Goal: Task Accomplishment & Management: Manage account settings

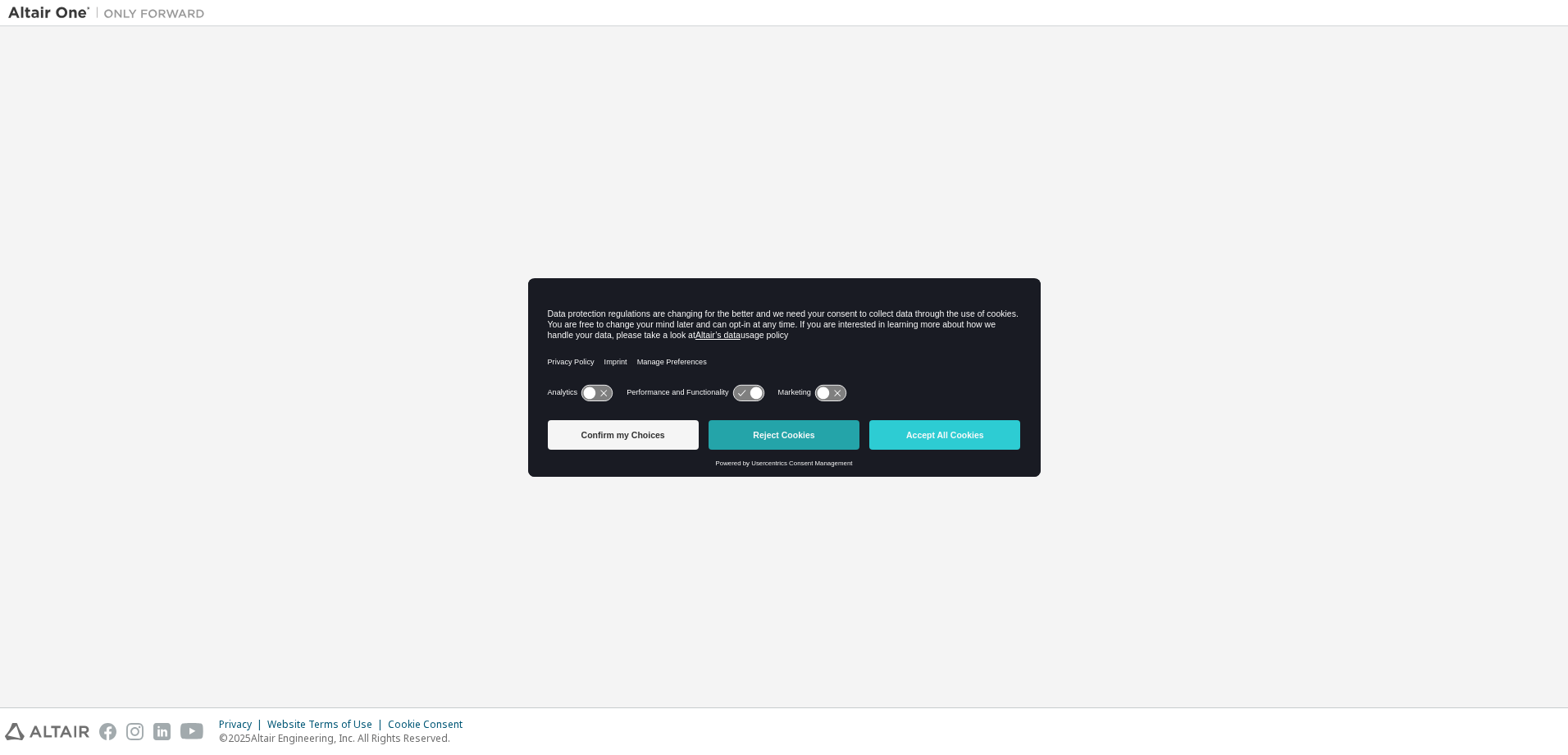
click at [770, 433] on button "Reject Cookies" at bounding box center [784, 435] width 151 height 30
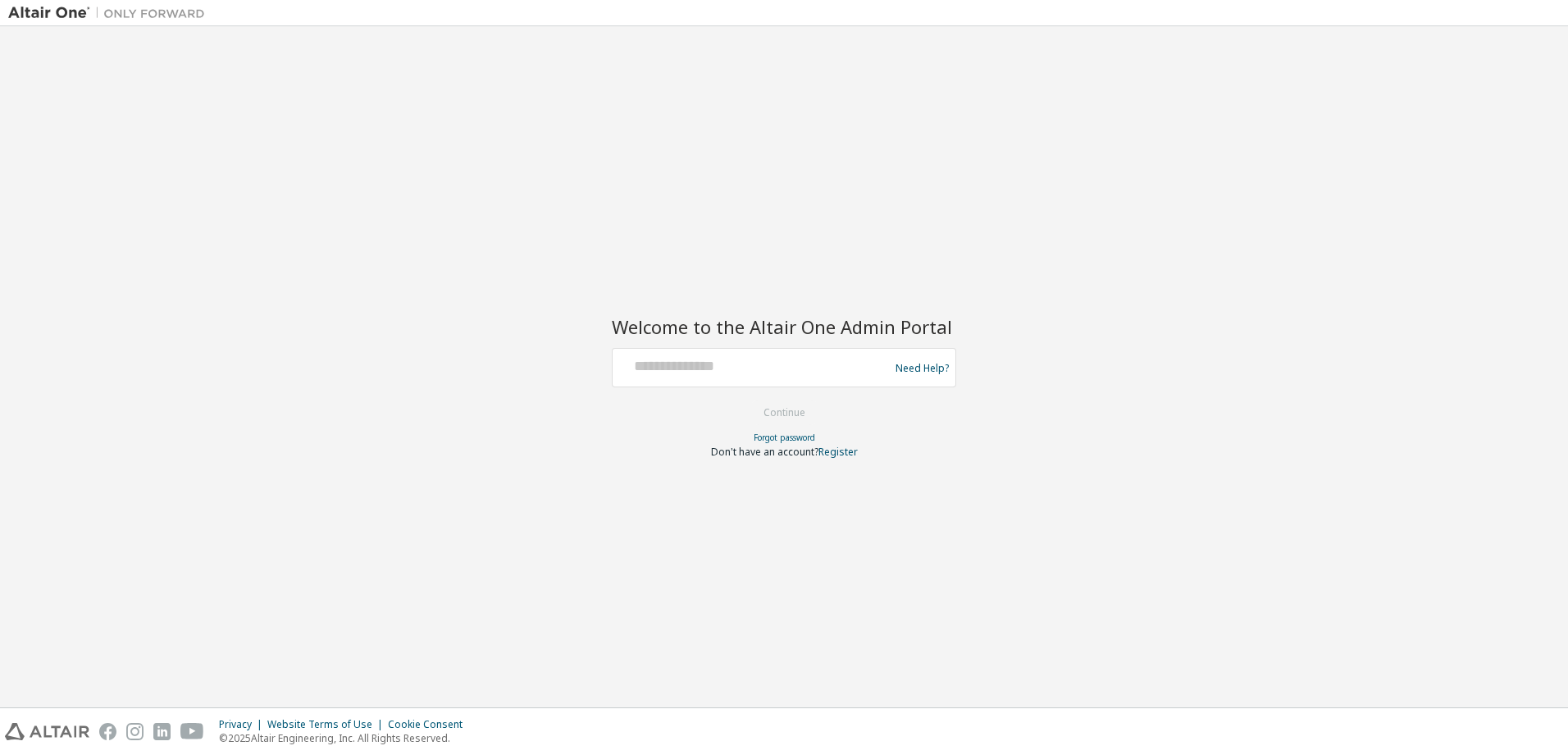
click at [735, 380] on div at bounding box center [753, 368] width 268 height 31
click at [715, 372] on input "text" at bounding box center [753, 364] width 268 height 23
type input "**********"
click at [800, 410] on button "Continue" at bounding box center [784, 412] width 76 height 24
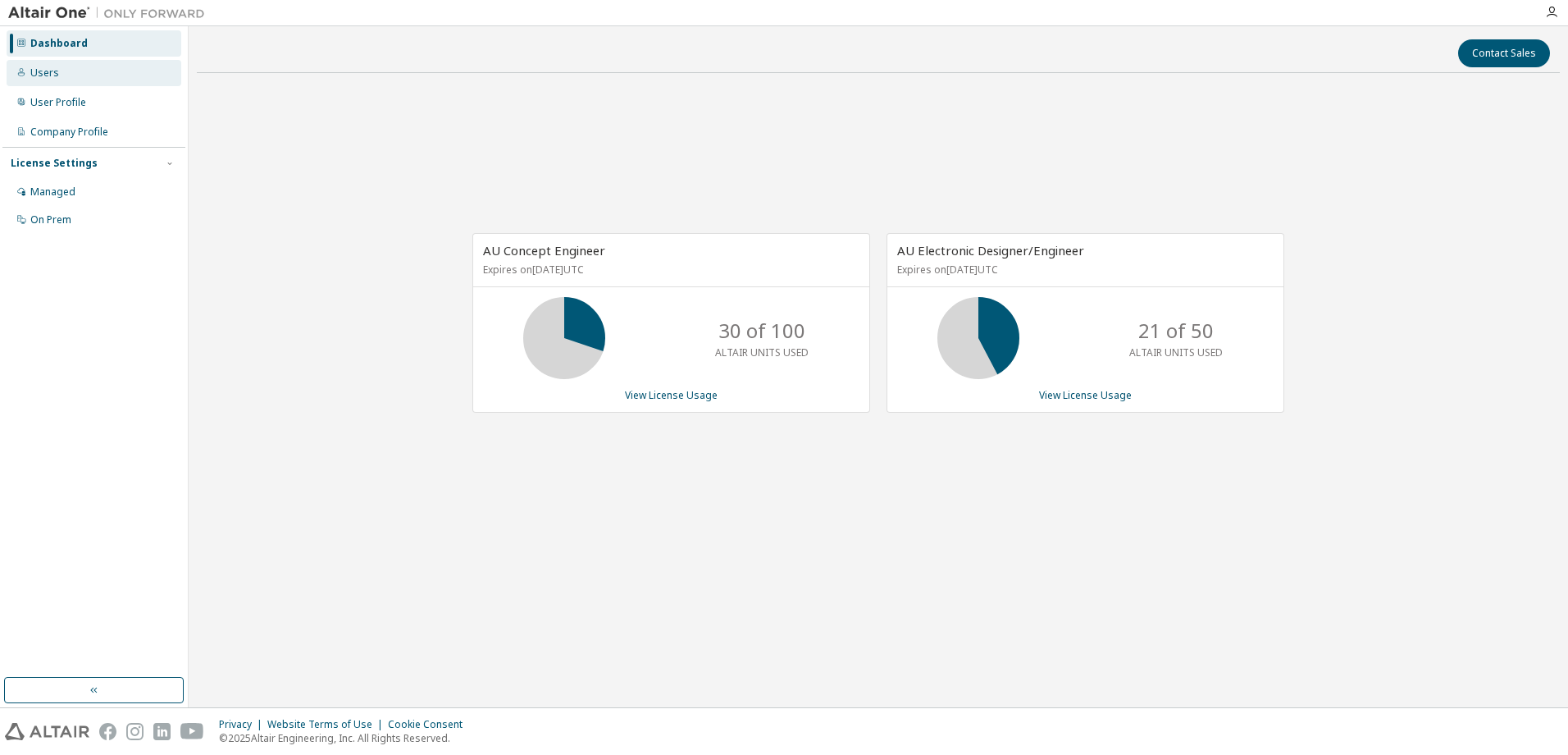
click at [41, 71] on div "Users" at bounding box center [44, 73] width 29 height 13
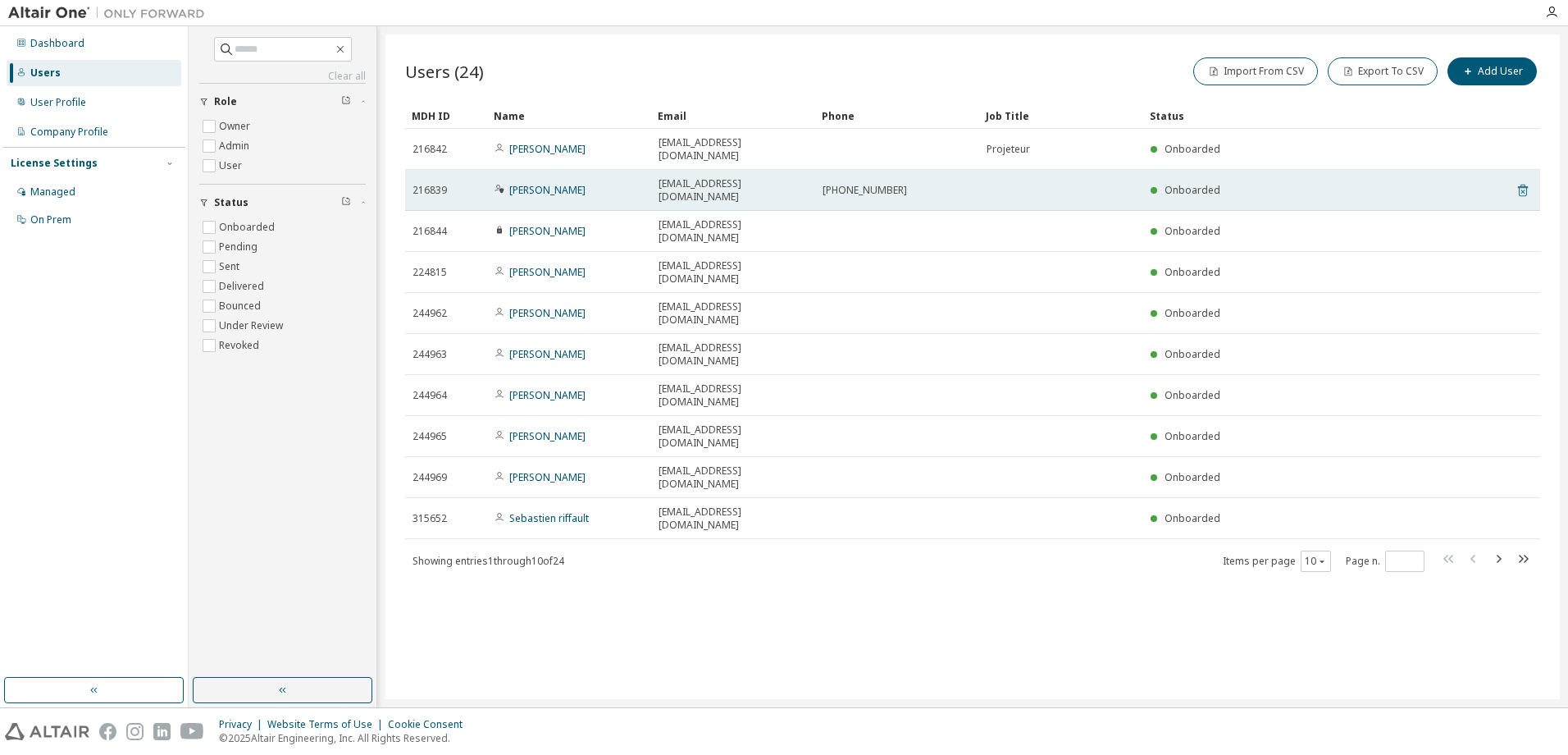
click at [1522, 189] on icon at bounding box center [1522, 191] width 4 height 4
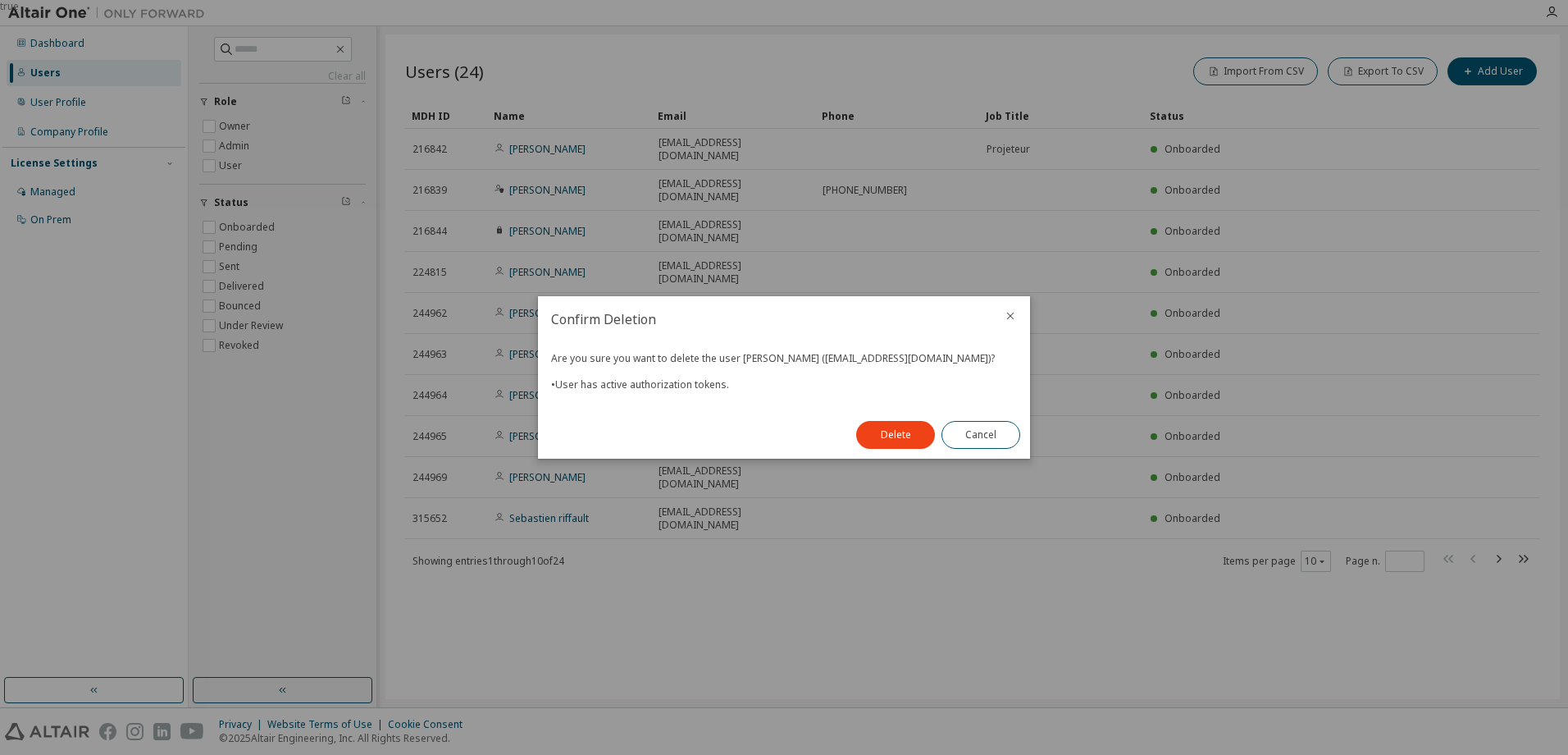
click at [1011, 315] on icon "close" at bounding box center [1010, 316] width 8 height 8
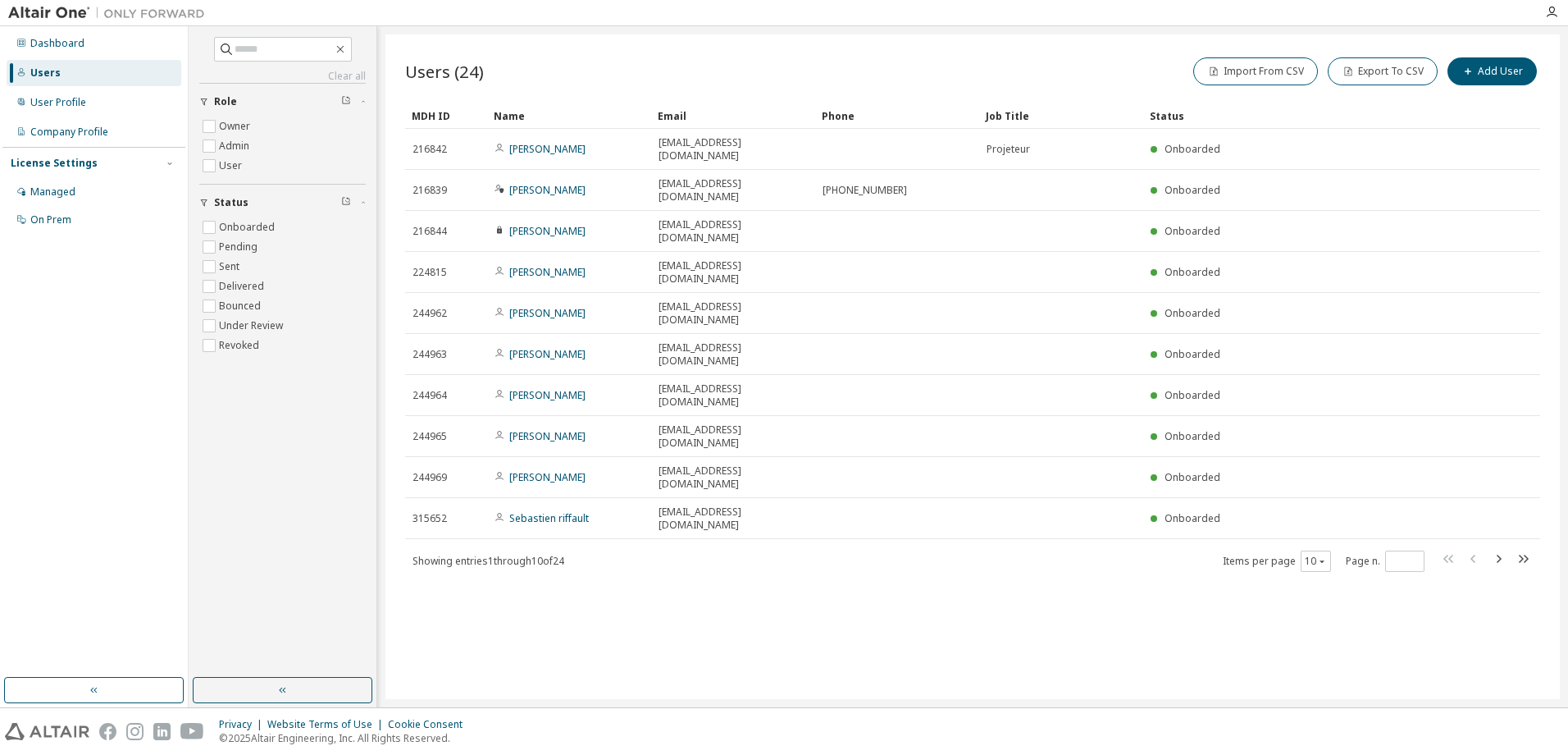
click at [879, 549] on div "Users (24) Import From CSV Export To CSV Add User Clear Load Save Save As Field…" at bounding box center [972, 367] width 1174 height 665
click at [55, 106] on div "User Profile" at bounding box center [58, 102] width 56 height 13
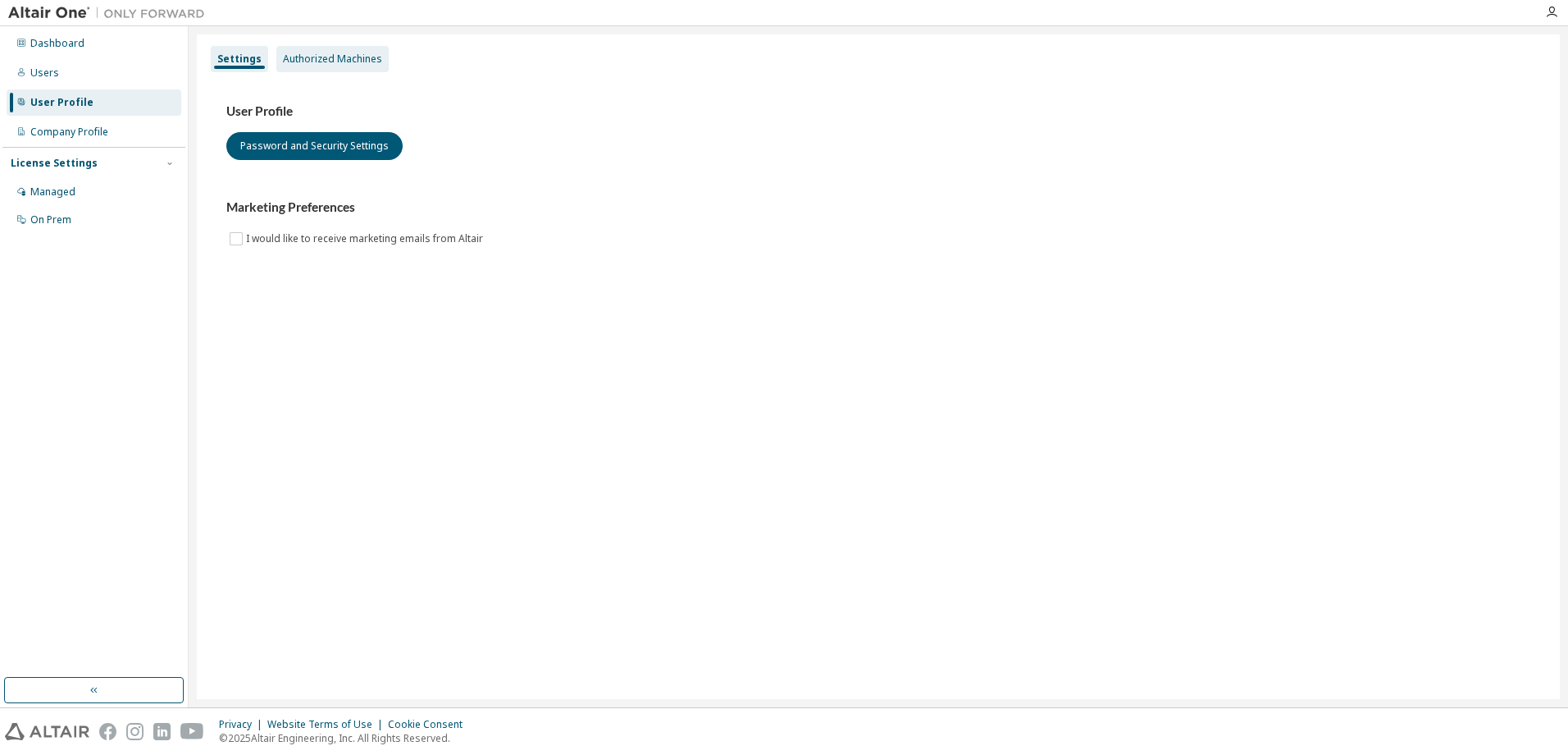
click at [302, 59] on div "Authorized Machines" at bounding box center [332, 59] width 99 height 13
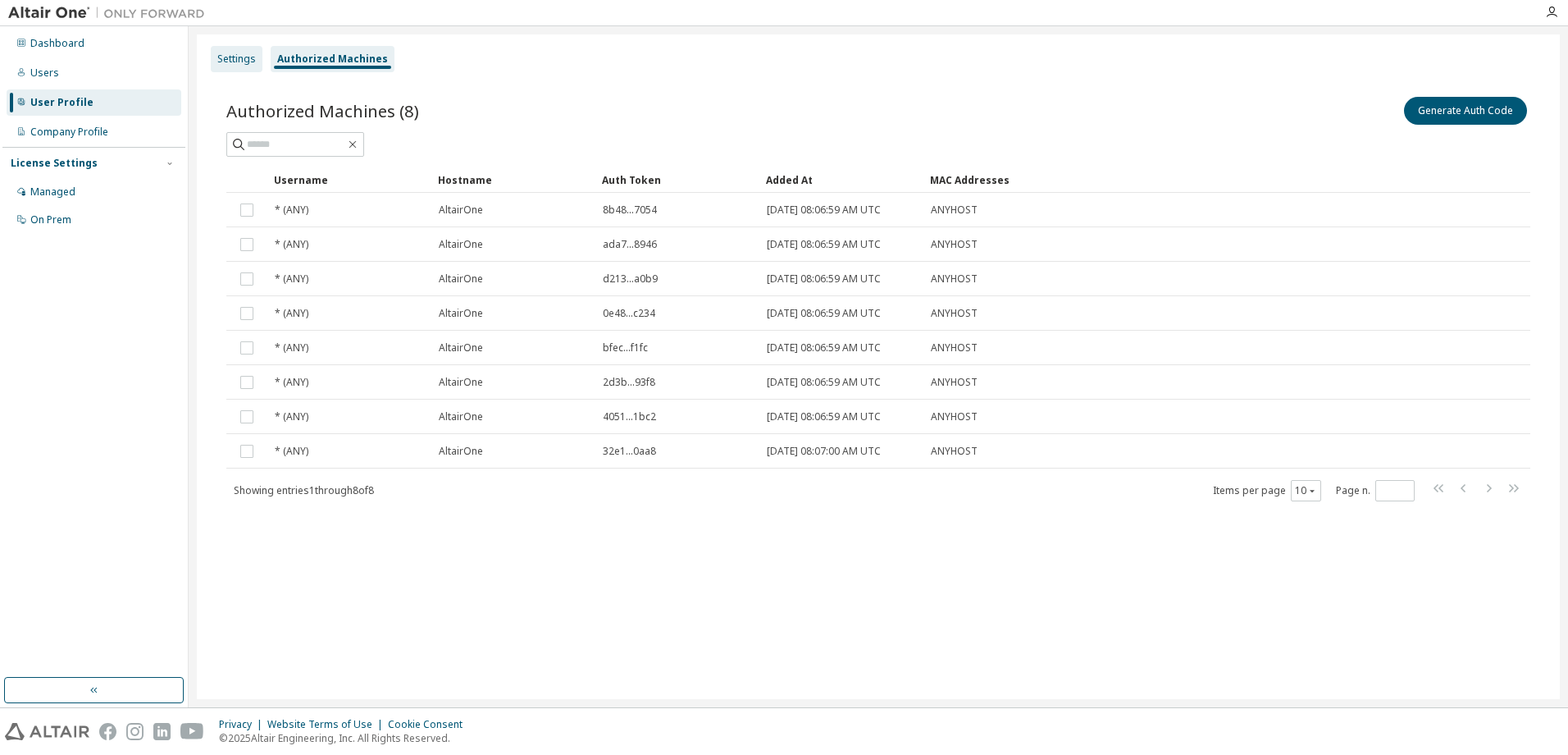
click at [239, 57] on div "Settings" at bounding box center [237, 59] width 38 height 13
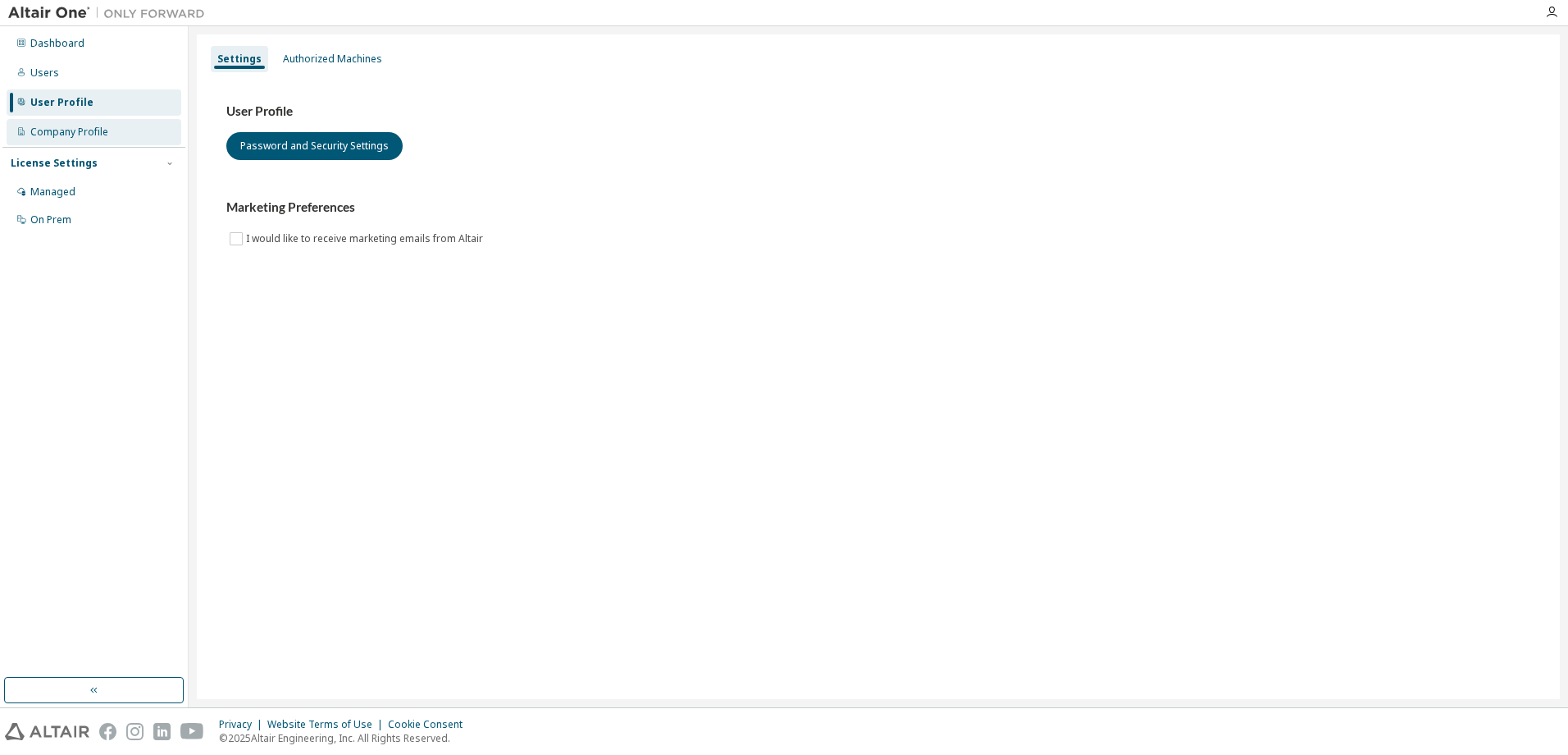
click at [75, 126] on div "Company Profile" at bounding box center [69, 132] width 78 height 13
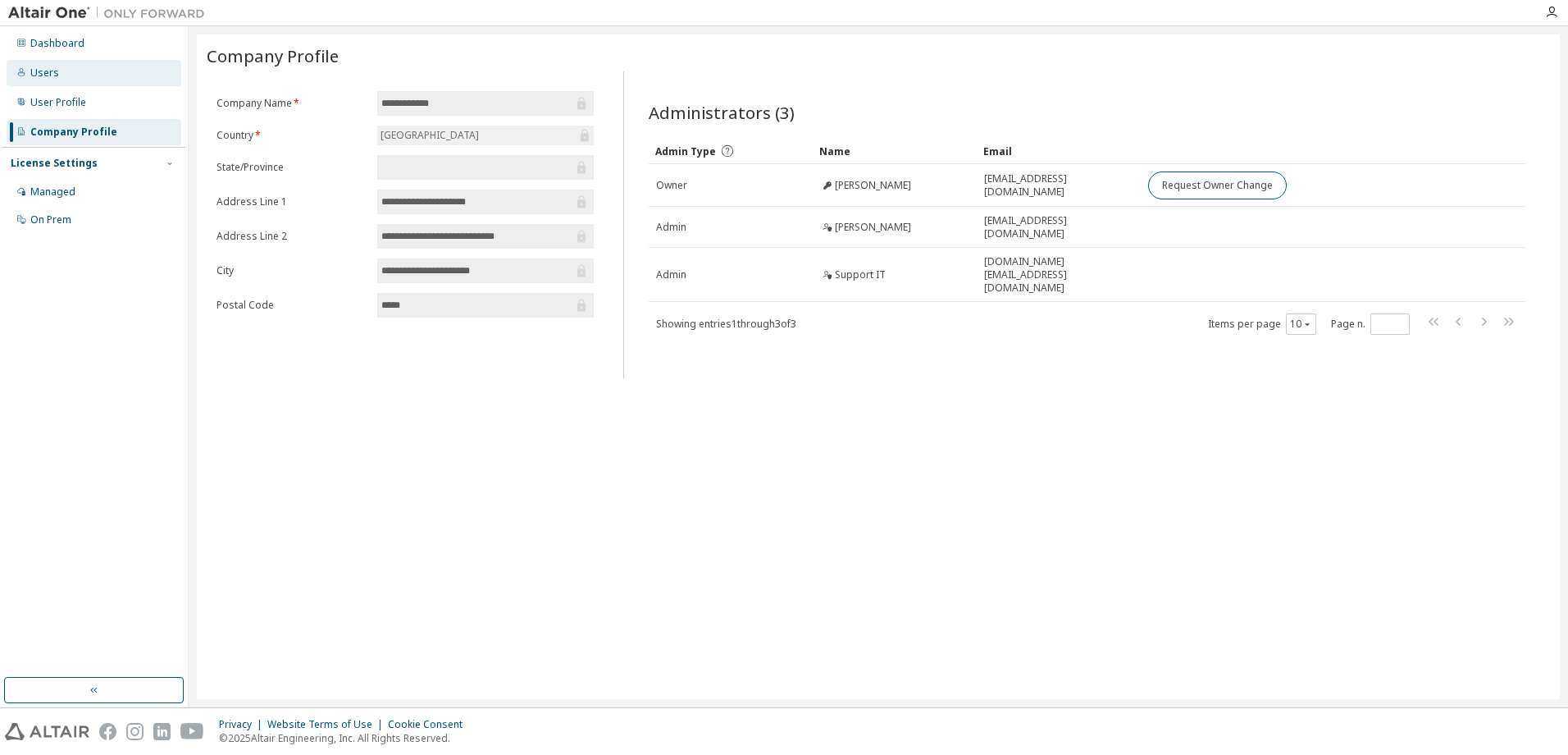
click at [52, 70] on div "Users" at bounding box center [44, 73] width 29 height 13
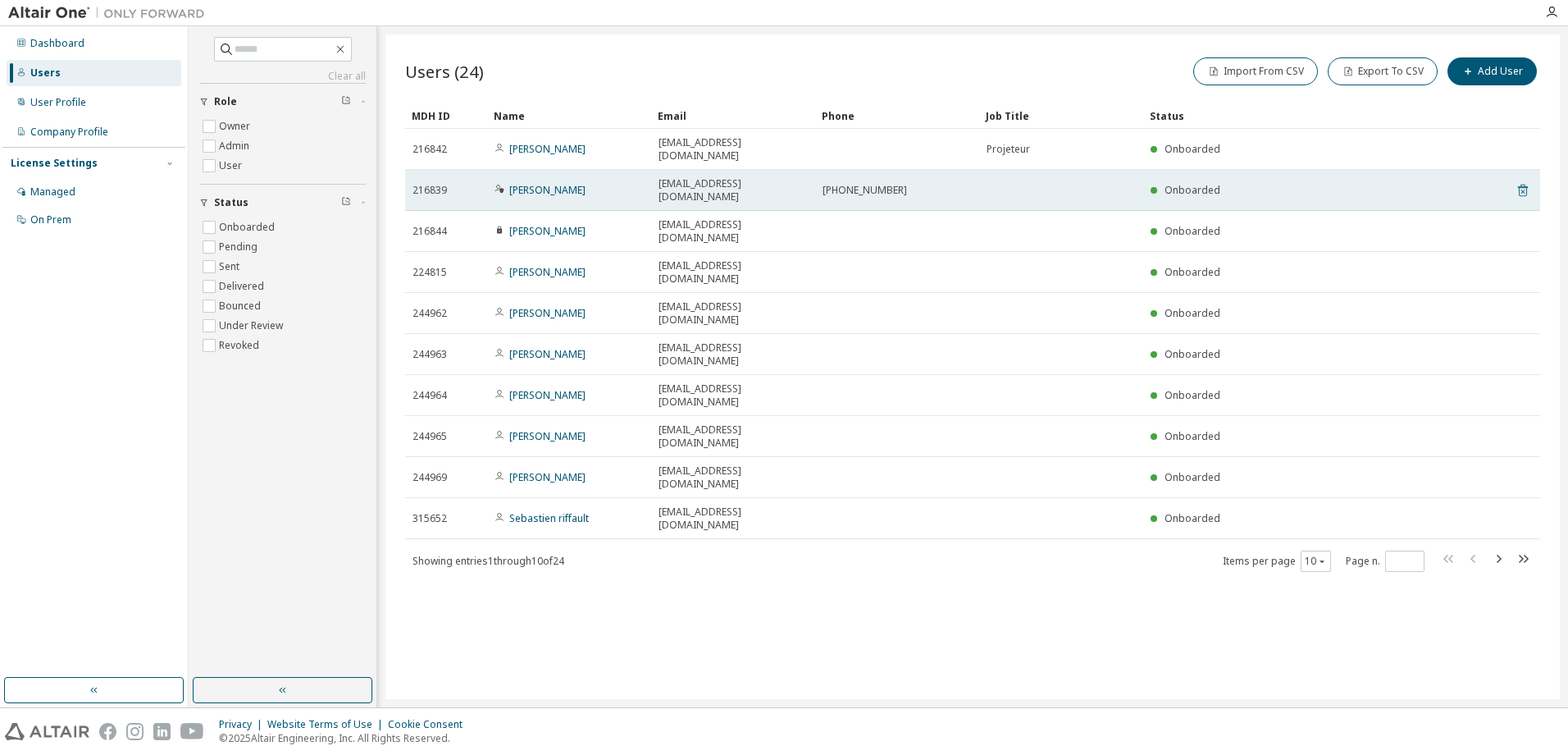
click at [1523, 185] on icon at bounding box center [1522, 191] width 10 height 12
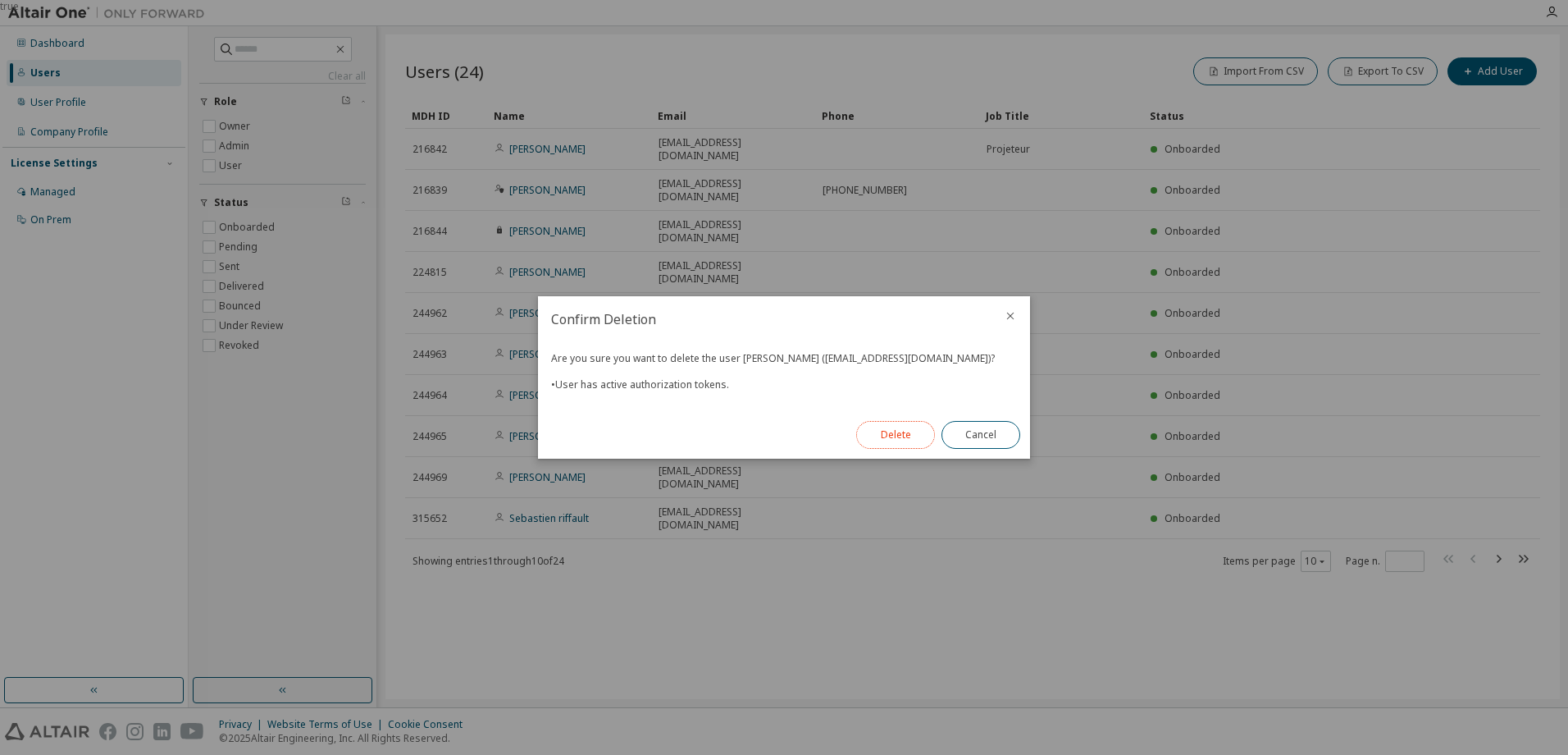
click at [911, 433] on button "Delete" at bounding box center [895, 435] width 79 height 28
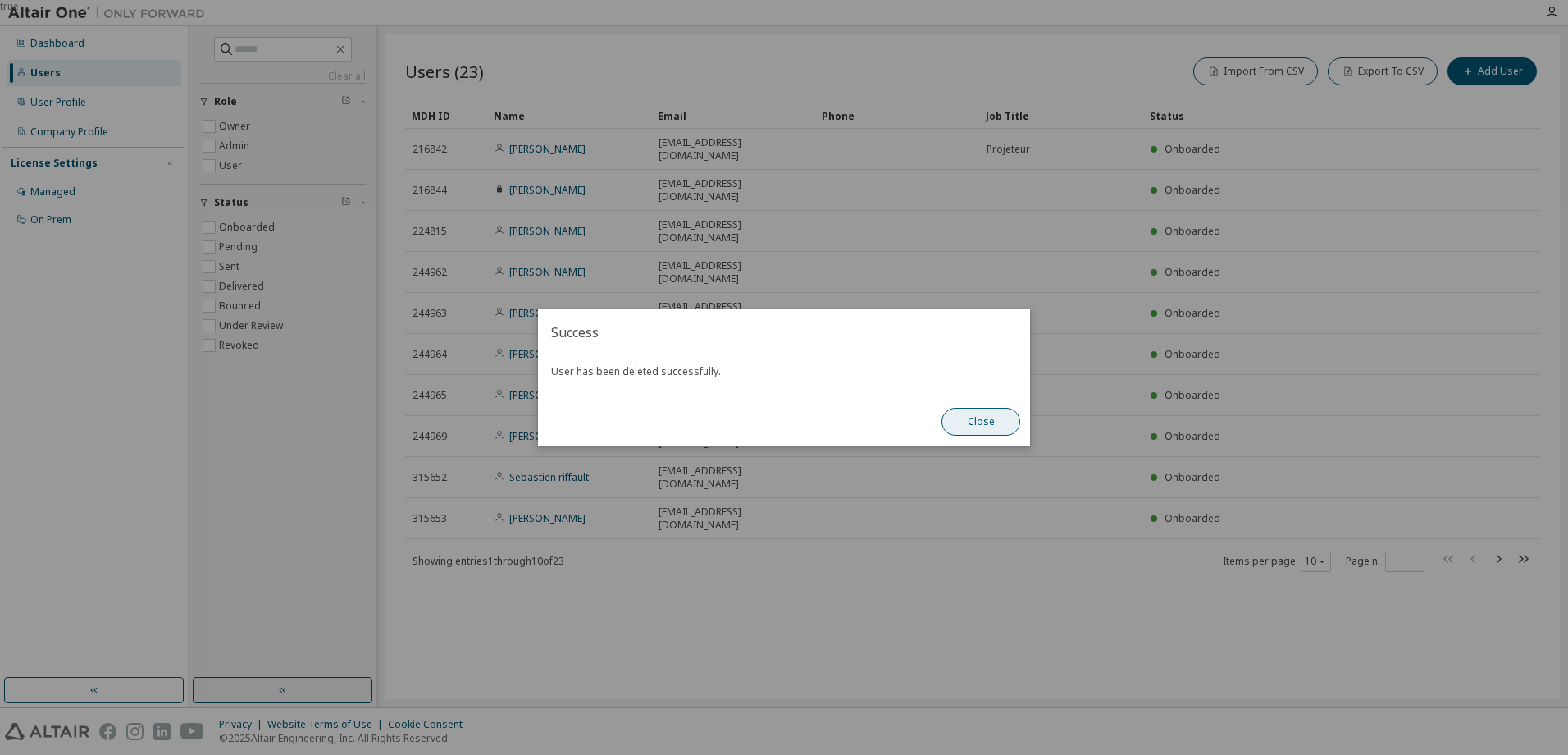
click at [953, 427] on button "Close" at bounding box center [980, 422] width 79 height 28
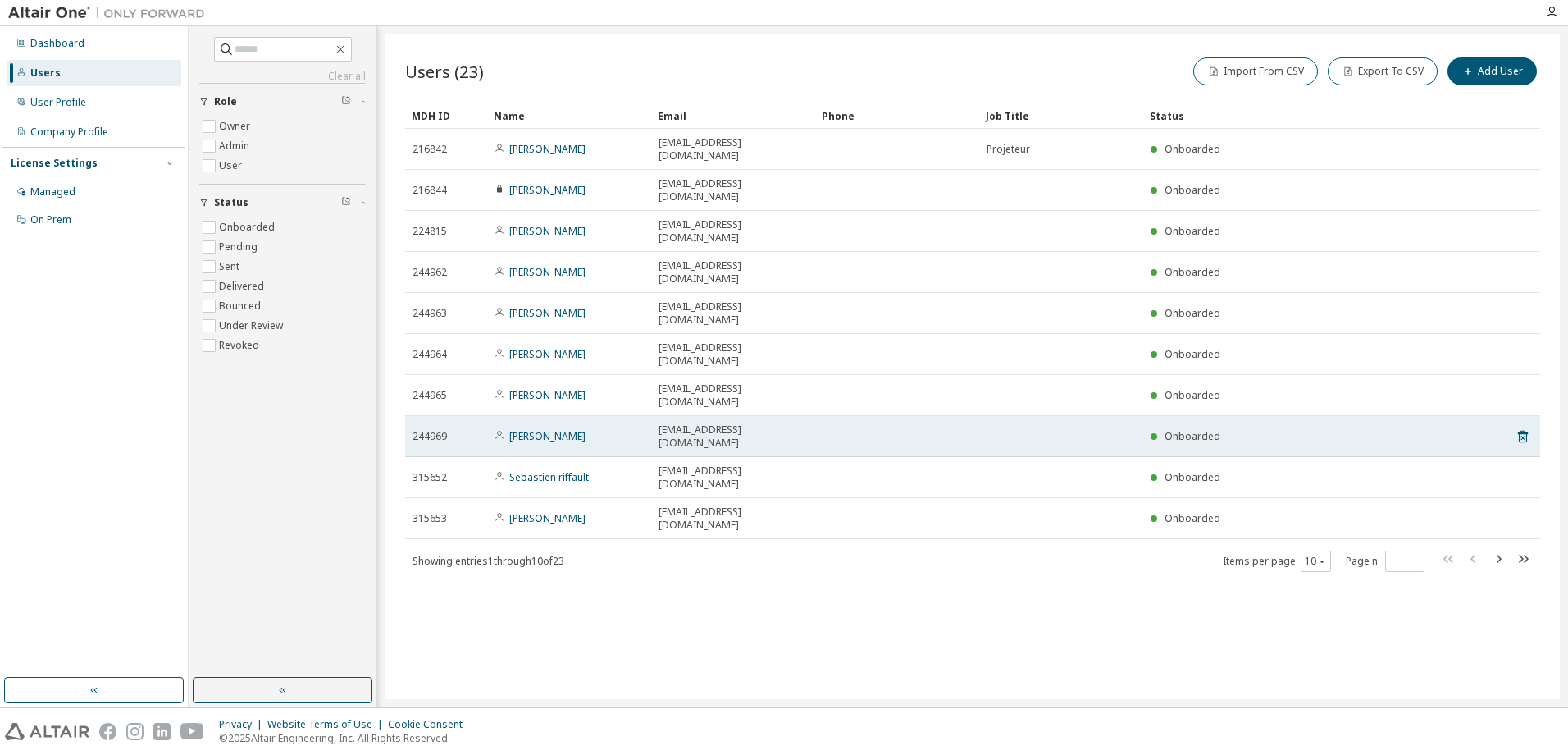
click at [846, 416] on td at bounding box center [897, 436] width 164 height 41
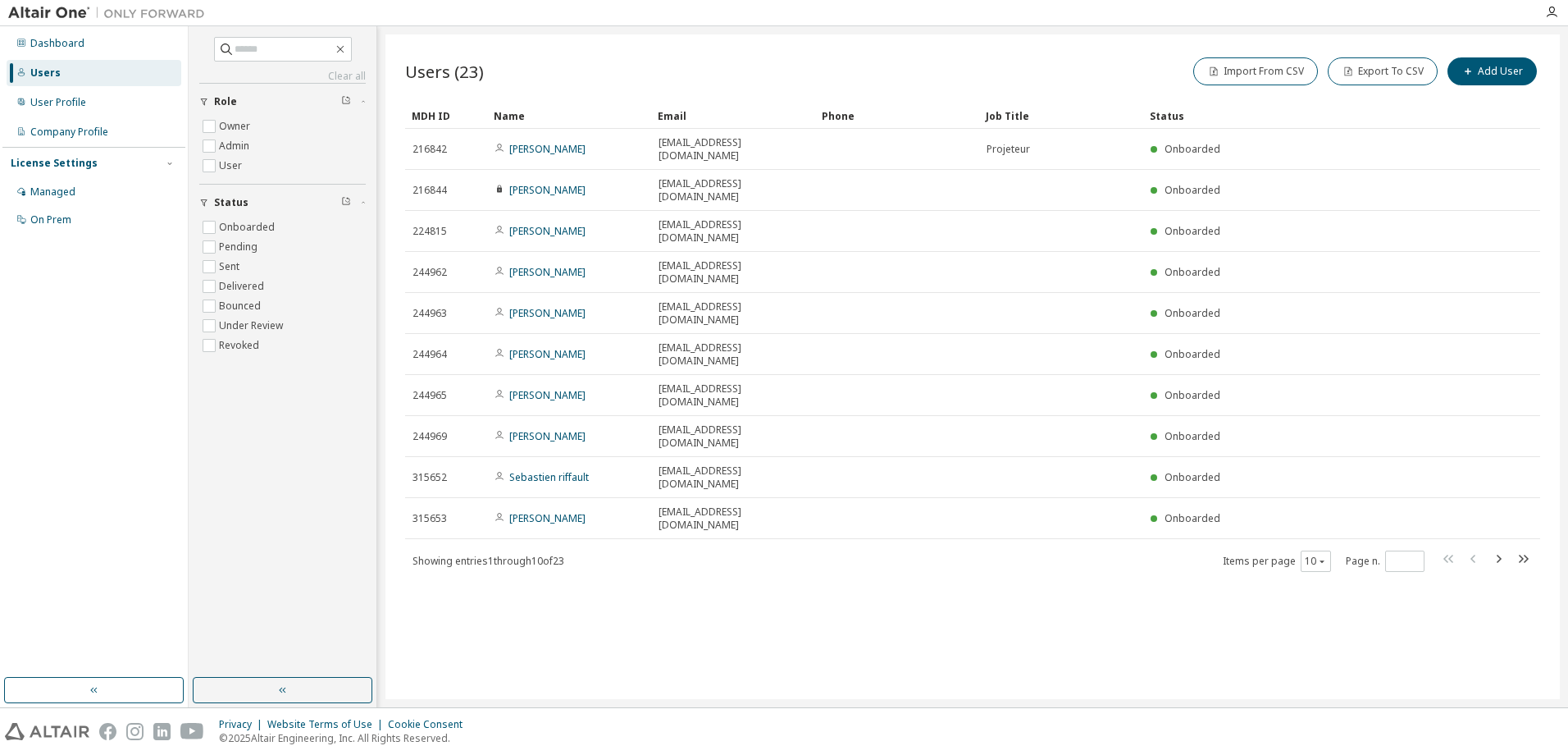
click at [957, 523] on div "Users (23) Import From CSV Export To CSV Add User Clear Load Save Save As Field…" at bounding box center [972, 367] width 1174 height 665
click at [1501, 549] on icon "button" at bounding box center [1498, 559] width 20 height 20
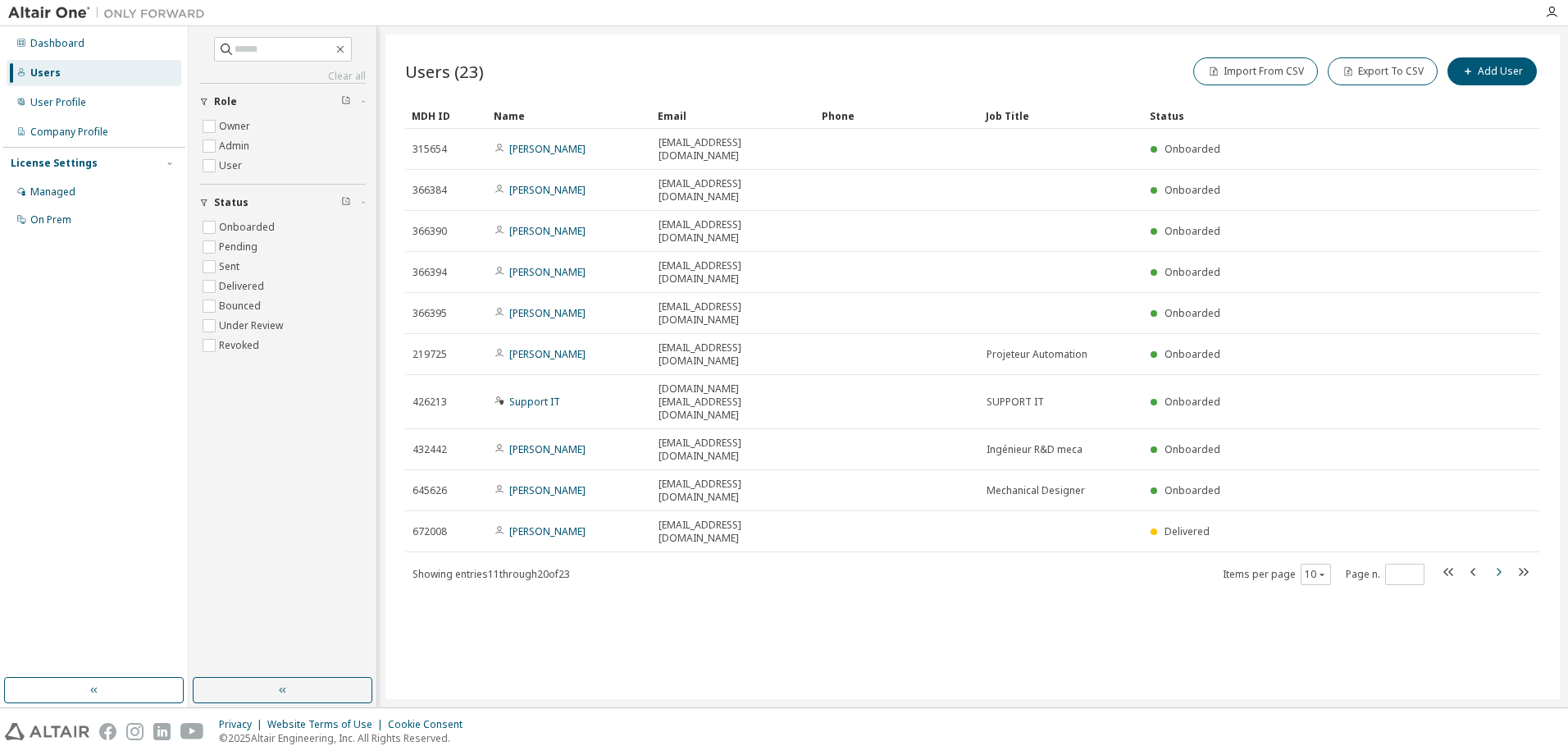
click at [1501, 562] on icon "button" at bounding box center [1498, 572] width 20 height 20
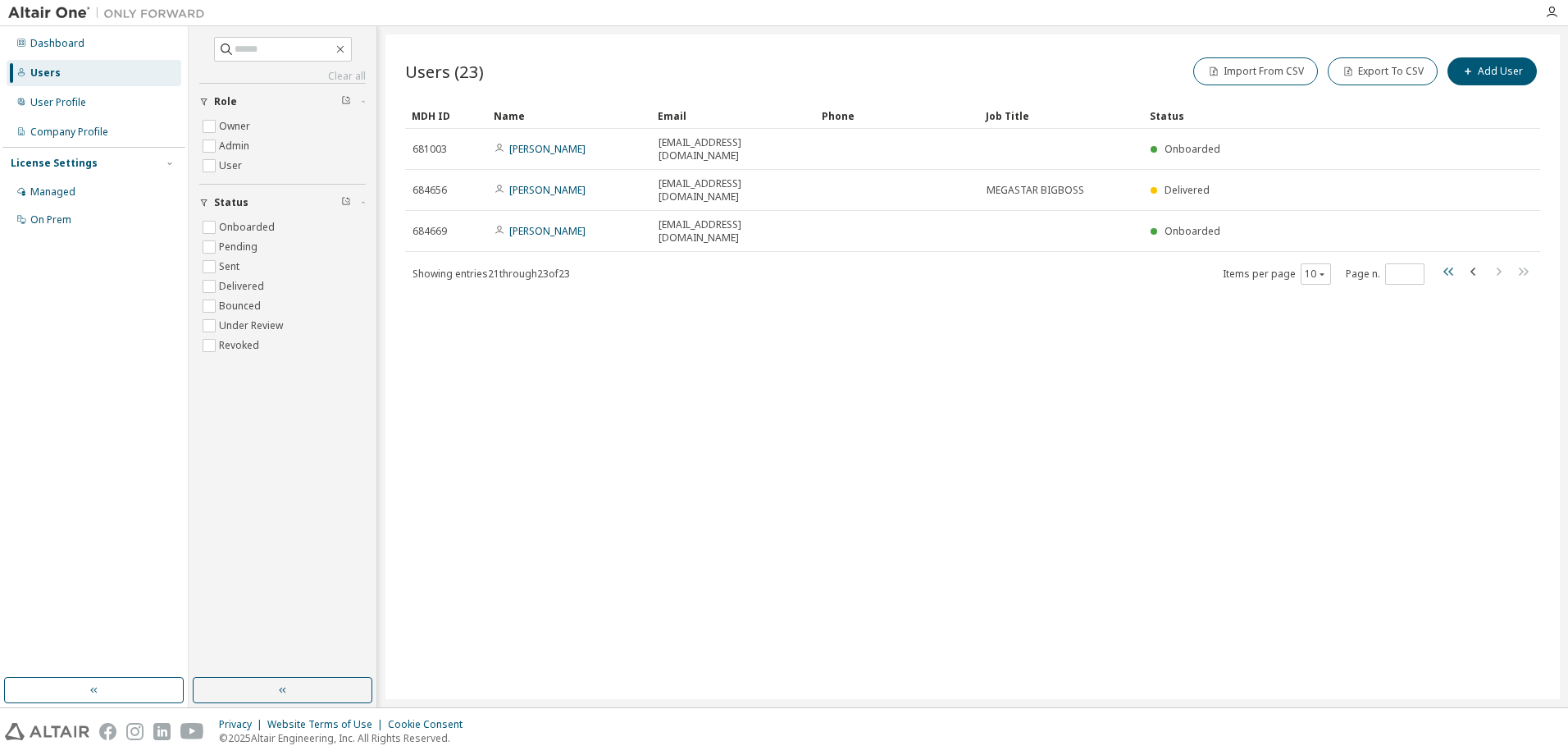
click at [1457, 262] on icon "button" at bounding box center [1448, 272] width 20 height 20
type input "*"
